Goal: Transaction & Acquisition: Download file/media

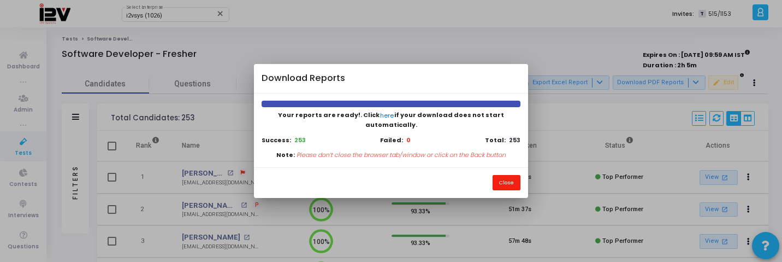
click at [501, 179] on button "Close" at bounding box center [507, 182] width 28 height 15
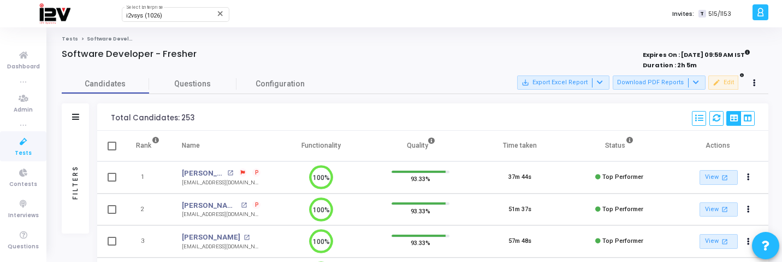
click at [179, 23] on div "i2vsys (1026) Select Enterprise close Invites: T 515/1153" at bounding box center [429, 13] width 640 height 27
click at [166, 19] on div "i2vsys (1026)" at bounding box center [170, 16] width 89 height 7
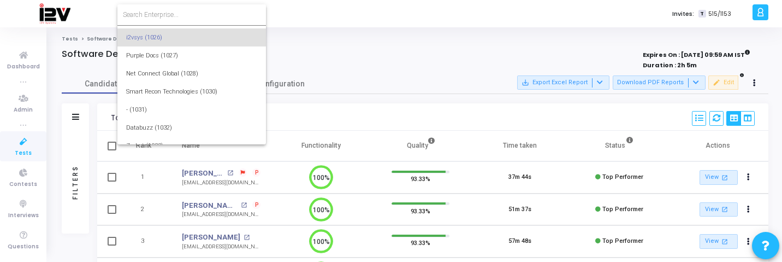
click at [175, 15] on input at bounding box center [192, 15] width 138 height 10
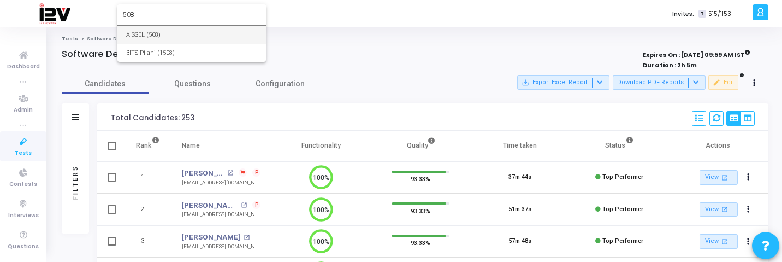
type input "508"
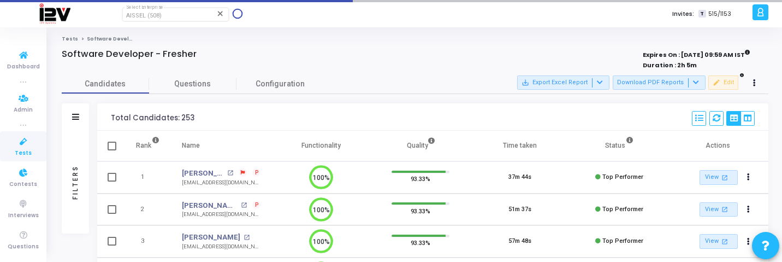
click at [22, 156] on span "Tests" at bounding box center [23, 153] width 17 height 9
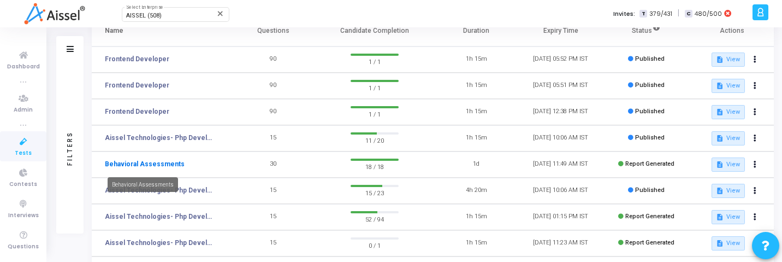
click at [158, 162] on link "Behavioral Assessments" at bounding box center [145, 164] width 80 height 10
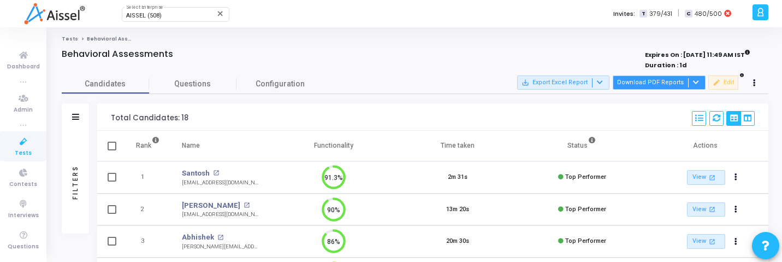
click at [658, 83] on button "Download PDF Reports" at bounding box center [659, 82] width 93 height 14
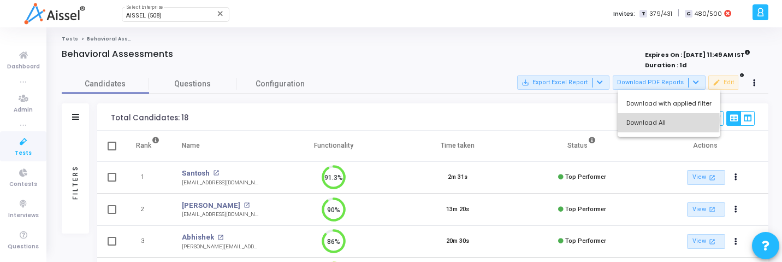
click at [644, 120] on button "Download All" at bounding box center [669, 122] width 103 height 19
